Goal: Check status: Check status

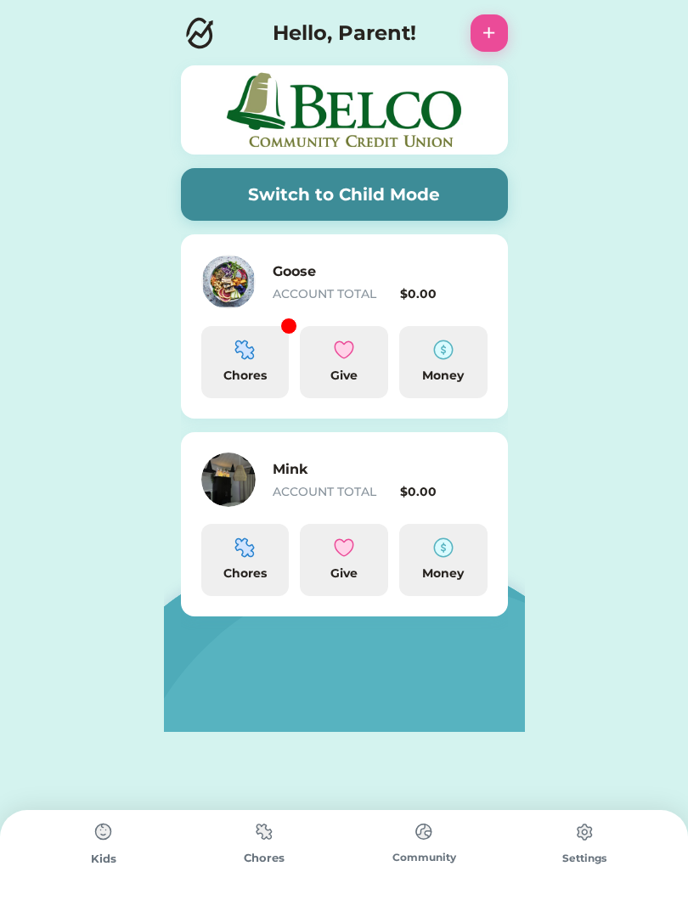
click at [214, 553] on div "Chores" at bounding box center [245, 560] width 88 height 72
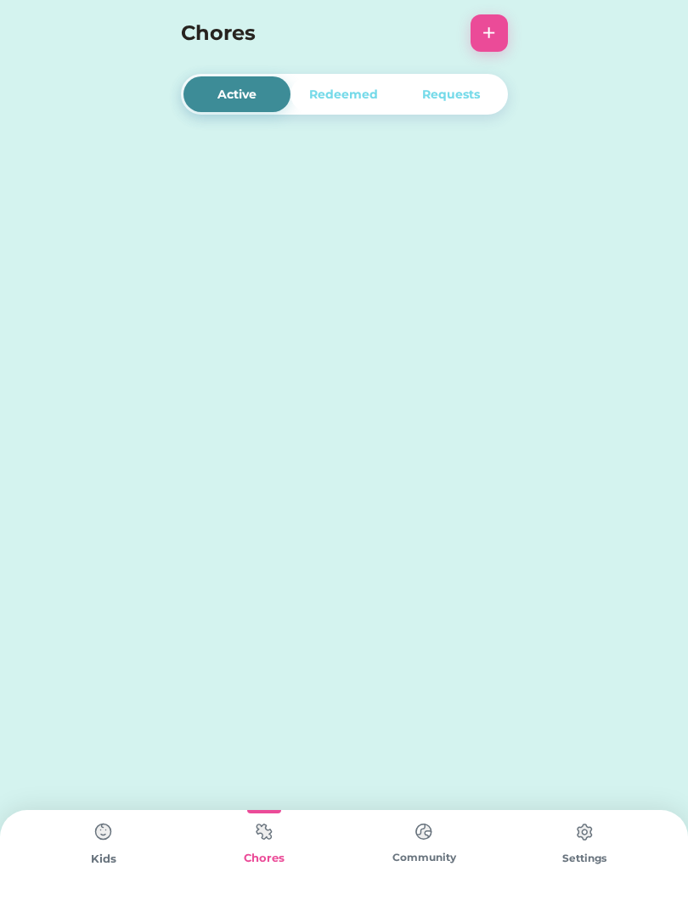
click at [238, 571] on div "Active Redeemed Requests Switch to Child Mode Goose ACCOUNT TOTAL $0.00 Chores …" at bounding box center [344, 450] width 688 height 900
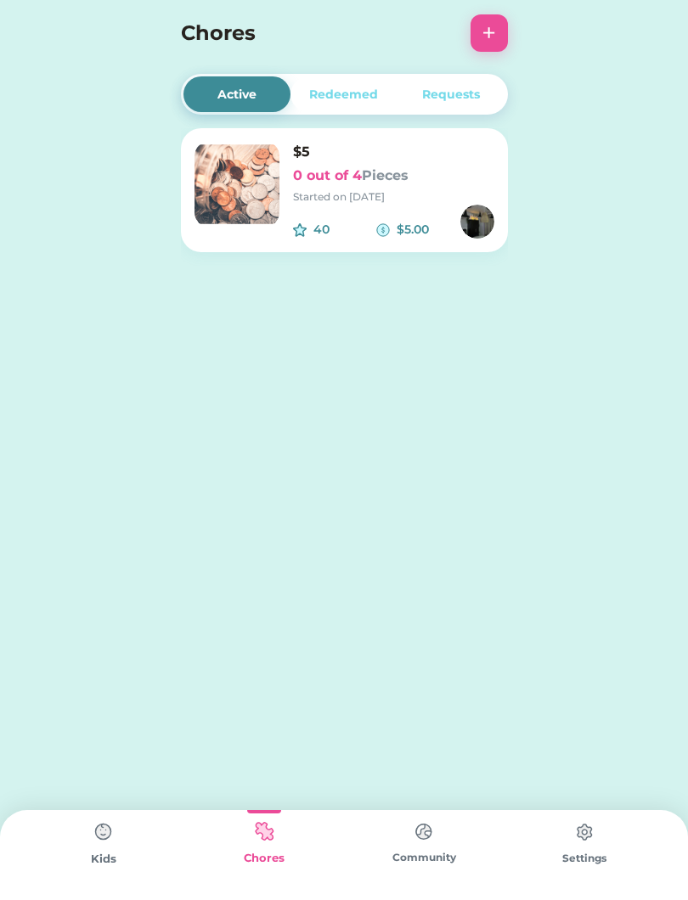
click at [249, 206] on img at bounding box center [236, 184] width 85 height 85
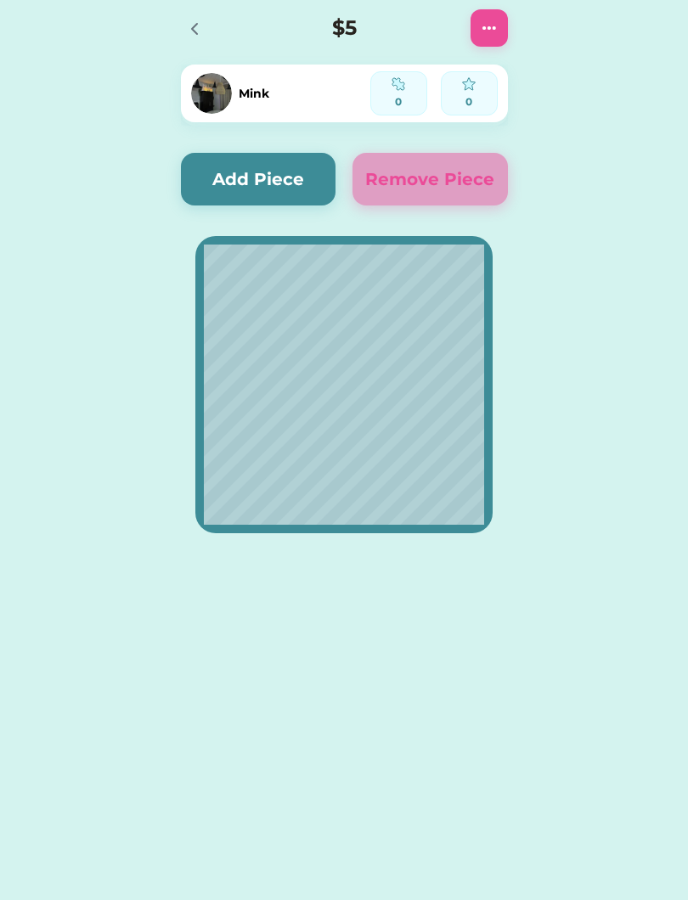
click at [211, 28] on div at bounding box center [199, 27] width 37 height 37
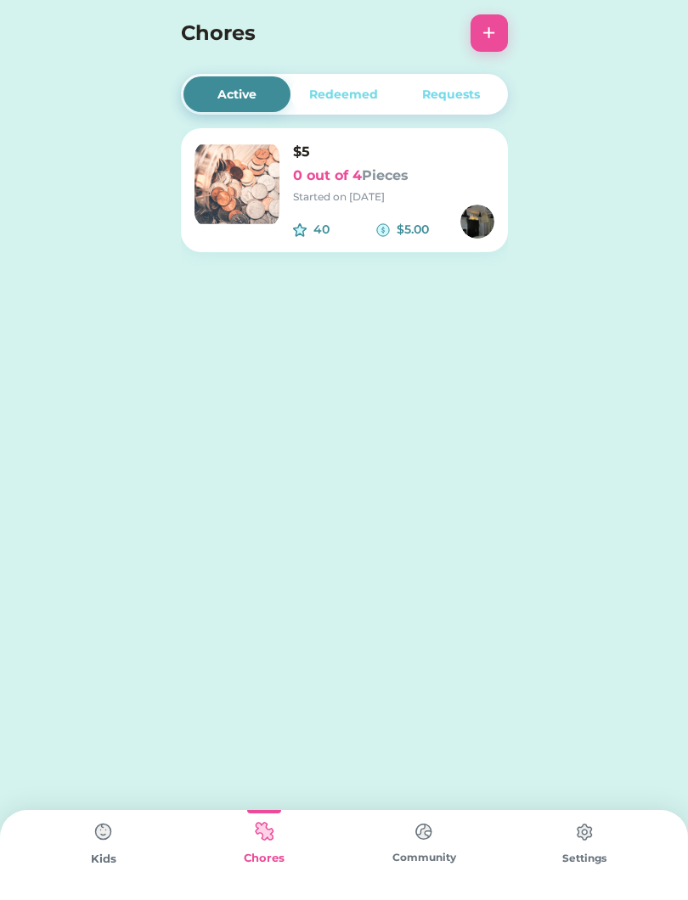
click at [340, 86] on div "Redeemed" at bounding box center [343, 95] width 69 height 18
